Goal: Information Seeking & Learning: Understand process/instructions

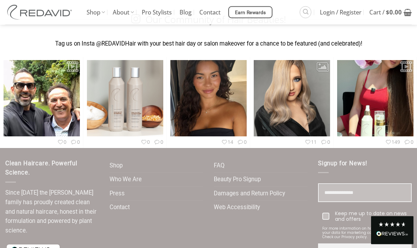
scroll to position [2077, 0]
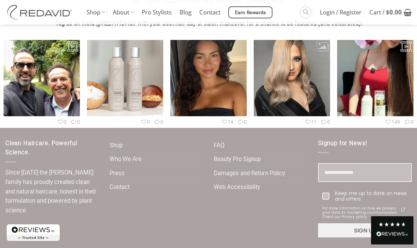
click at [138, 153] on link "Who We Are" at bounding box center [126, 160] width 32 height 14
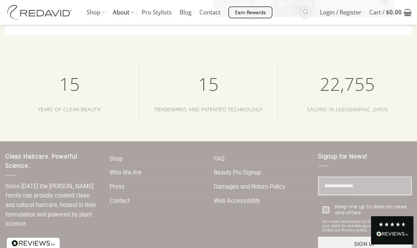
scroll to position [1425, 0]
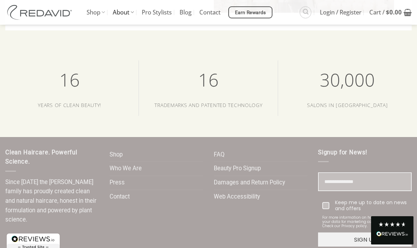
click at [132, 190] on li "Contact" at bounding box center [157, 197] width 94 height 14
click at [119, 190] on link "Contact" at bounding box center [120, 197] width 20 height 14
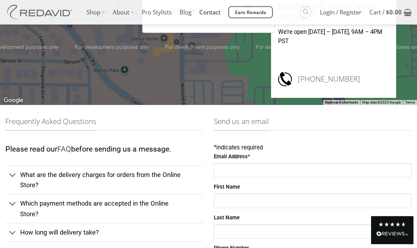
scroll to position [94, 0]
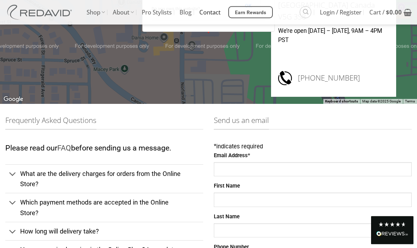
click at [162, 176] on span "What are the delivery charges for orders from the Online Store?" at bounding box center [100, 179] width 160 height 18
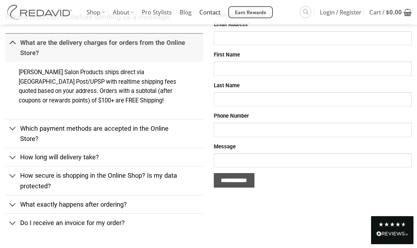
scroll to position [225, 0]
click at [129, 157] on link "How long will delivery take?" at bounding box center [104, 157] width 198 height 18
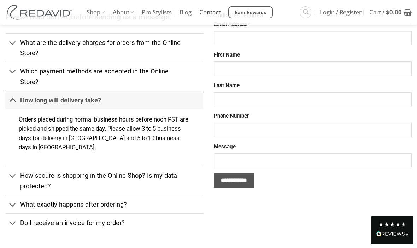
click at [127, 203] on span "What exactly happens after ordering?" at bounding box center [73, 204] width 107 height 7
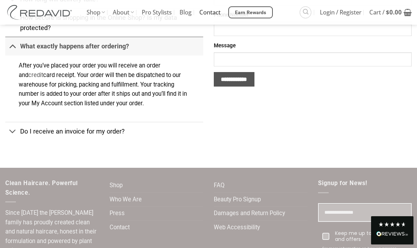
scroll to position [327, 0]
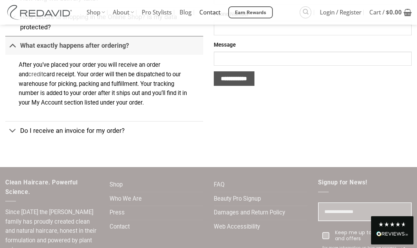
click at [224, 178] on link "FAQ" at bounding box center [219, 185] width 11 height 14
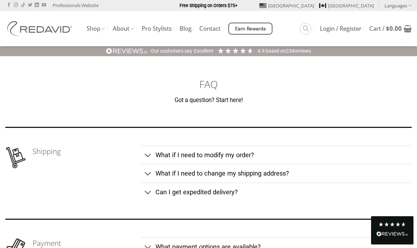
click at [78, 7] on link "Professionals Website" at bounding box center [76, 5] width 46 height 11
